Goal: Book appointment/travel/reservation

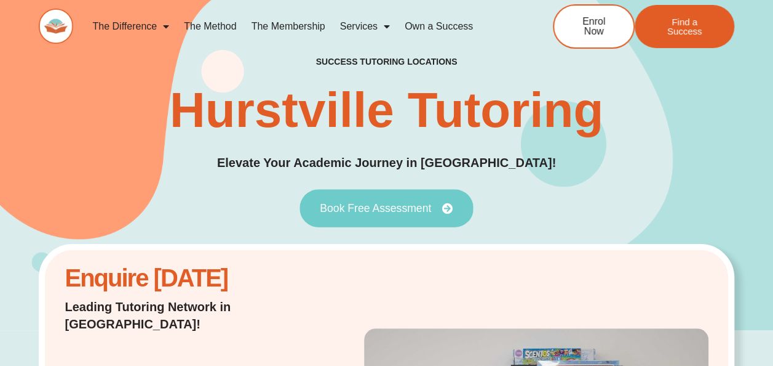
click at [358, 208] on span "Book Free Assessment" at bounding box center [375, 207] width 111 height 11
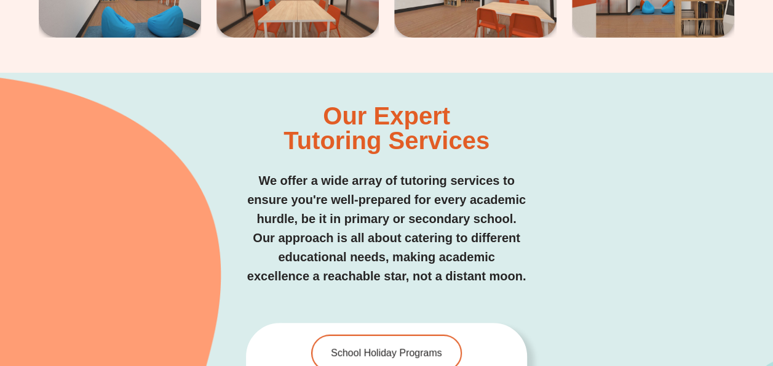
scroll to position [2342, 0]
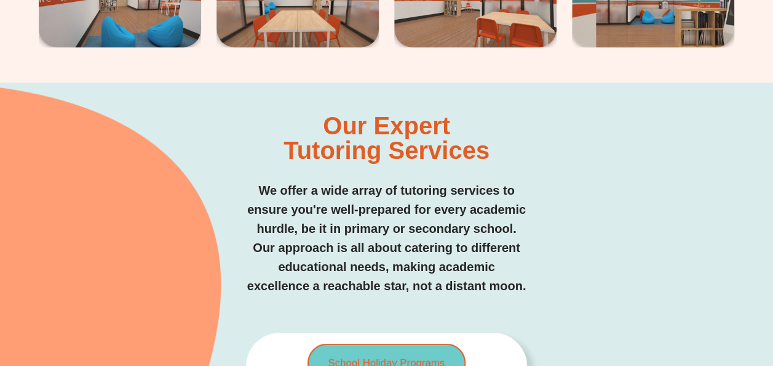
click at [366, 343] on link "School Holiday Programs" at bounding box center [387, 362] width 158 height 39
